Goal: Navigation & Orientation: Find specific page/section

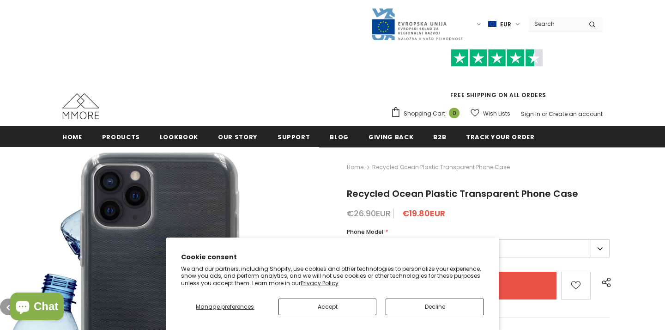
click at [352, 311] on button "Accept" at bounding box center [328, 306] width 98 height 17
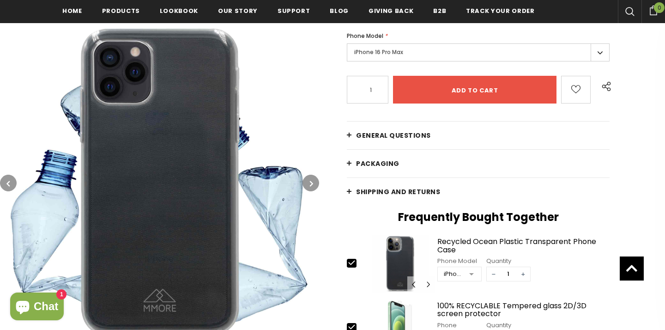
scroll to position [190, 0]
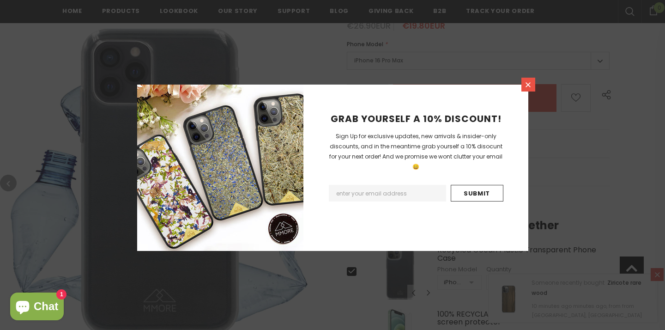
click at [530, 82] on icon at bounding box center [528, 85] width 8 height 8
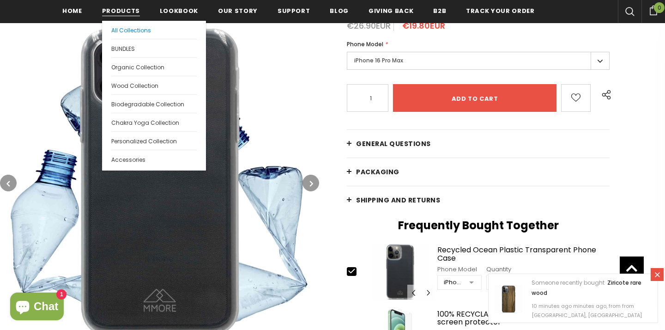
click at [137, 30] on span "All Collections" at bounding box center [131, 30] width 40 height 8
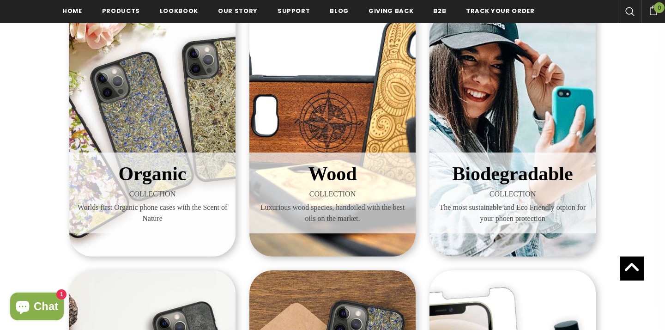
scroll to position [183, 0]
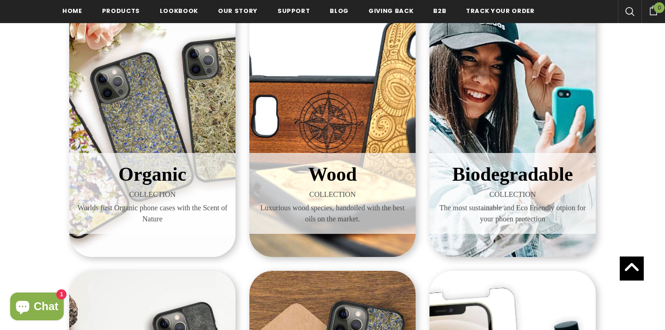
click at [498, 181] on span "Biodegradable" at bounding box center [512, 174] width 121 height 21
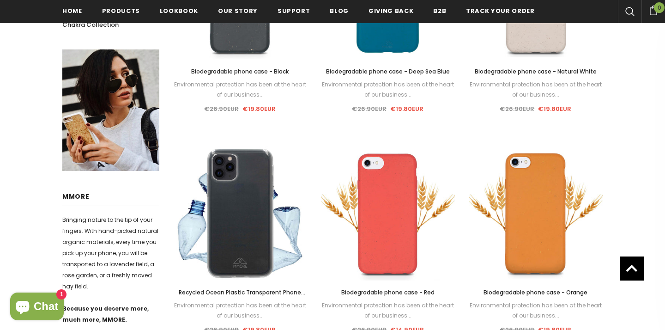
scroll to position [303, 0]
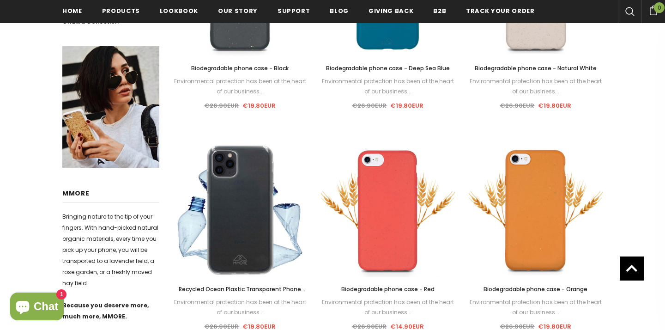
scroll to position [166, 0]
